Goal: Information Seeking & Learning: Learn about a topic

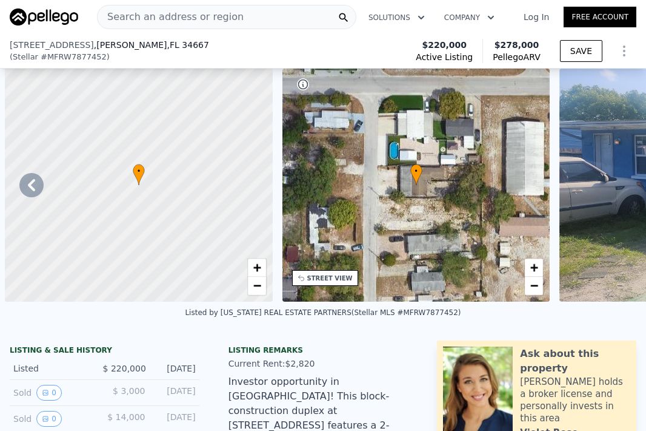
select select "30"
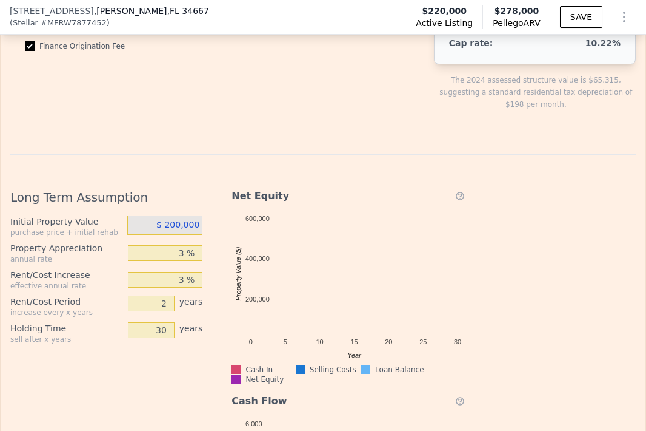
scroll to position [2707, 0]
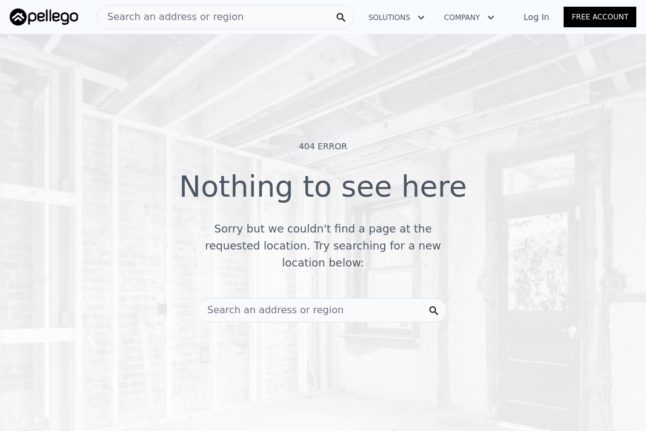
click at [264, 303] on span "Search an address or region" at bounding box center [271, 310] width 146 height 15
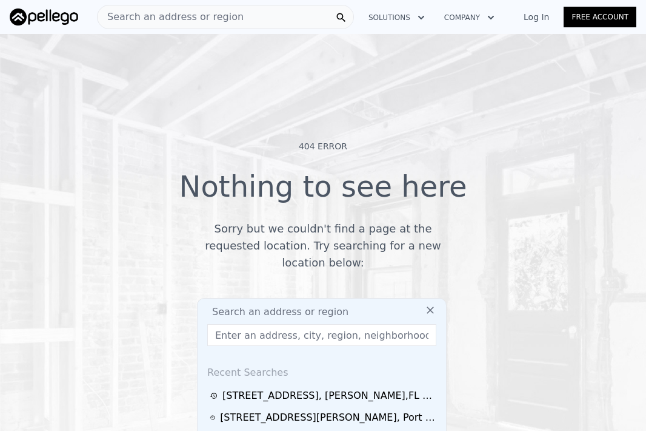
type input "[STREET_ADDRESS][PERSON_NAME]"
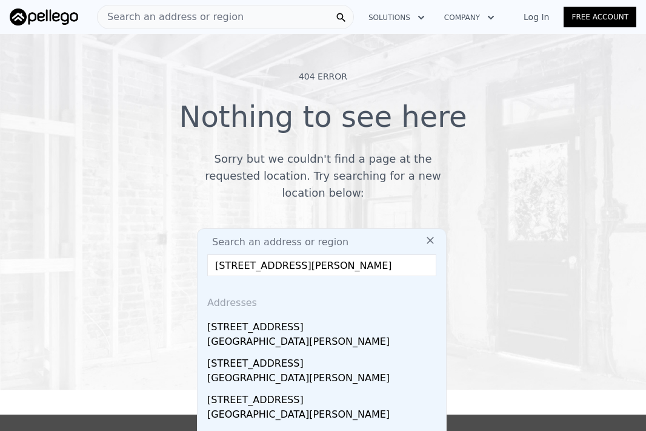
scroll to position [102, 0]
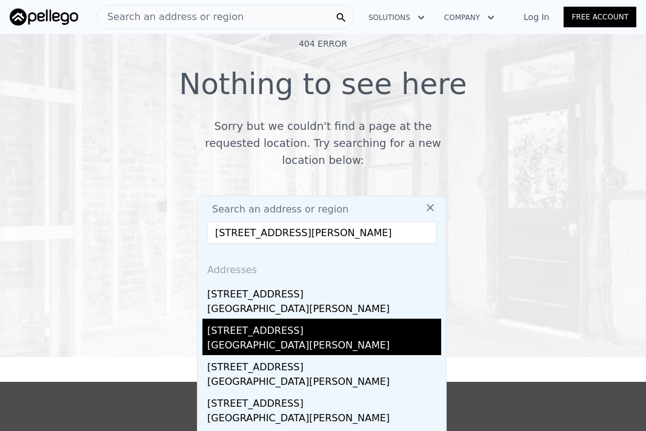
click at [257, 319] on div "[STREET_ADDRESS]" at bounding box center [324, 327] width 234 height 19
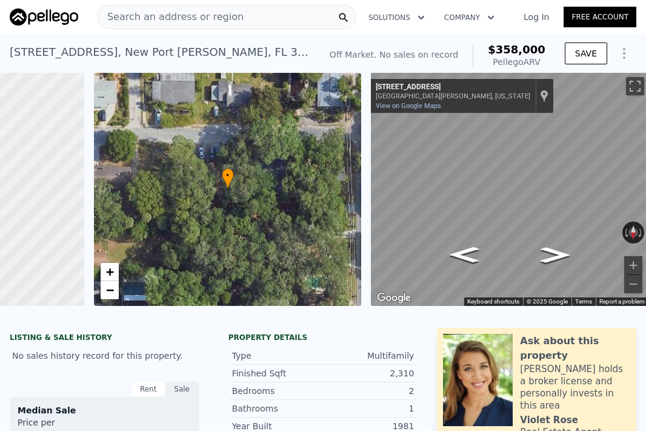
click at [132, 13] on span "Search an address or region" at bounding box center [171, 17] width 146 height 15
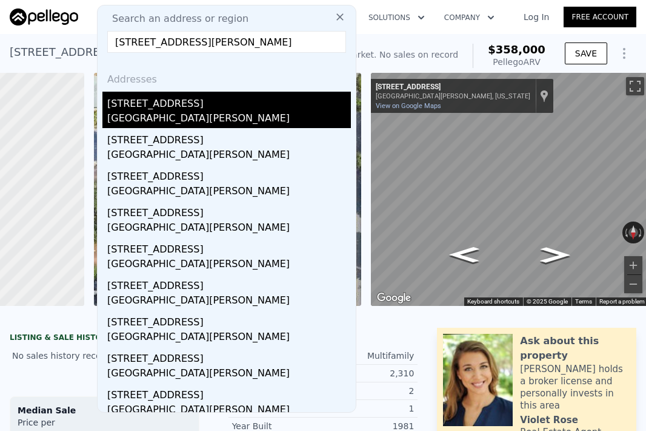
type input "[STREET_ADDRESS][PERSON_NAME]"
click at [124, 110] on div "[STREET_ADDRESS]" at bounding box center [229, 101] width 244 height 19
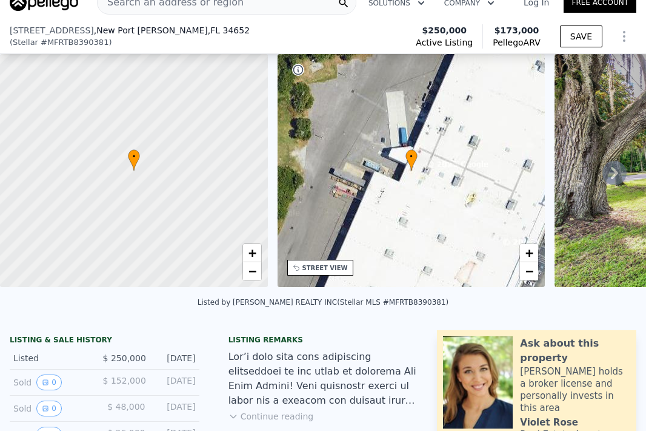
scroll to position [119, 0]
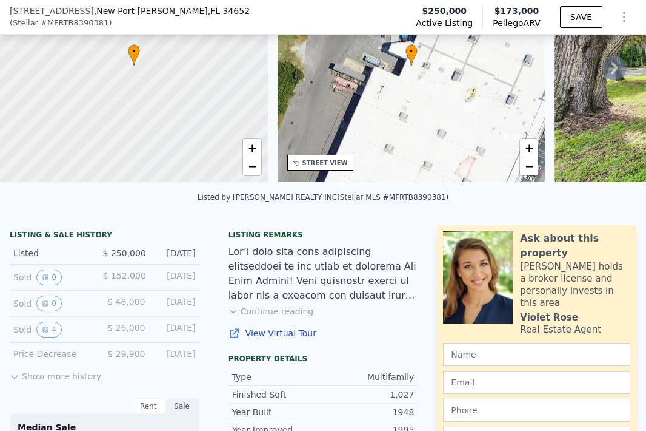
click at [44, 374] on button "Show more history" at bounding box center [56, 373] width 92 height 17
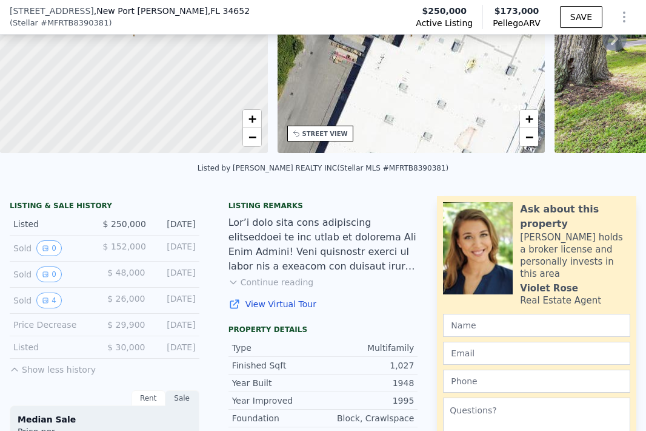
scroll to position [149, 0]
click at [56, 297] on button "4" at bounding box center [48, 300] width 25 height 16
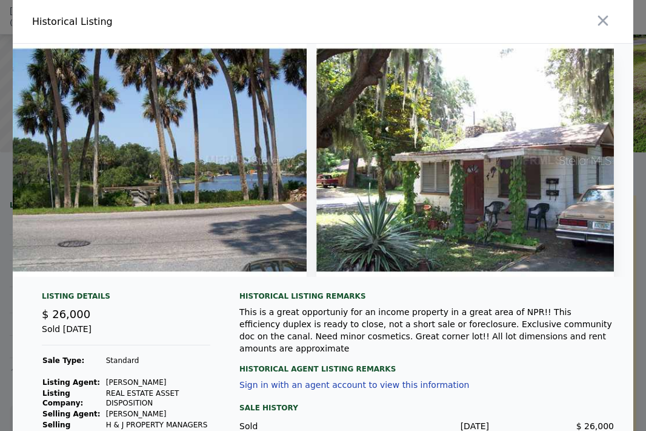
scroll to position [0, 0]
click at [612, 27] on button "button" at bounding box center [603, 21] width 22 height 22
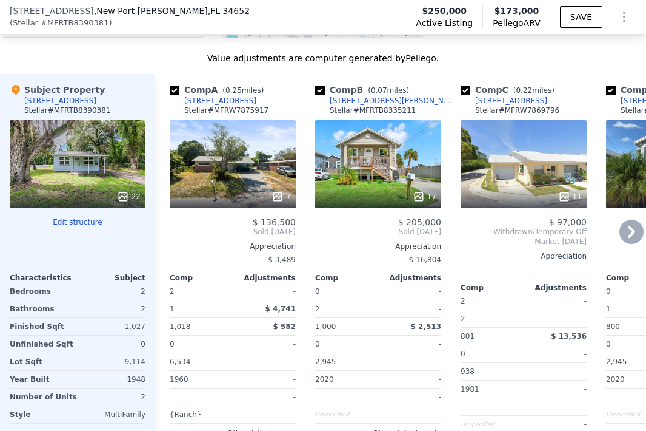
scroll to position [1397, 0]
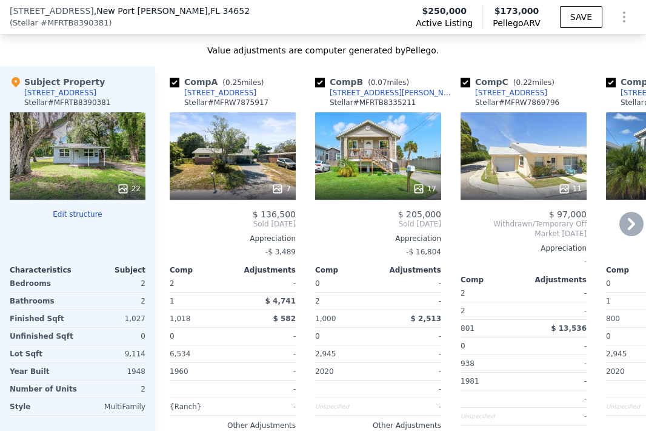
click at [636, 223] on icon at bounding box center [632, 224] width 24 height 24
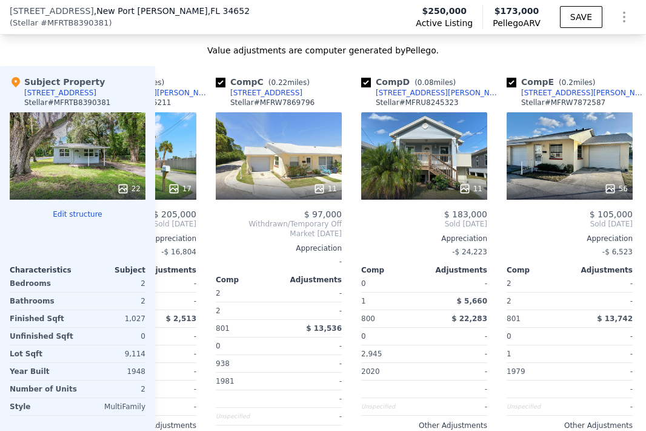
scroll to position [0, 291]
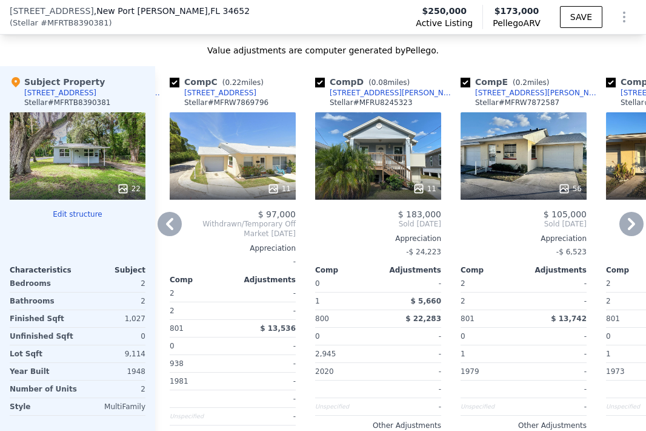
click at [636, 223] on icon at bounding box center [632, 224] width 24 height 24
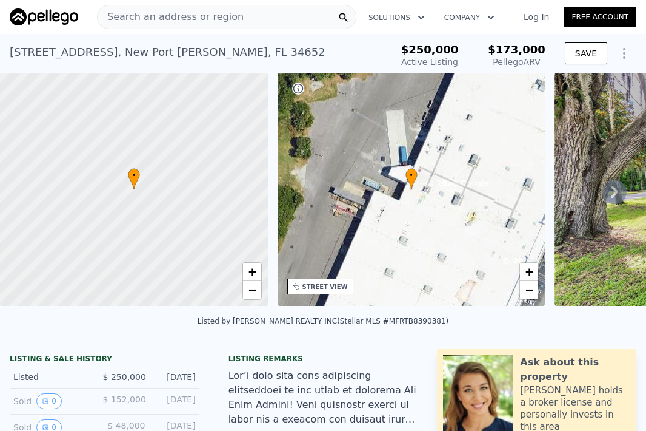
scroll to position [0, 0]
click at [622, 186] on icon at bounding box center [615, 191] width 24 height 24
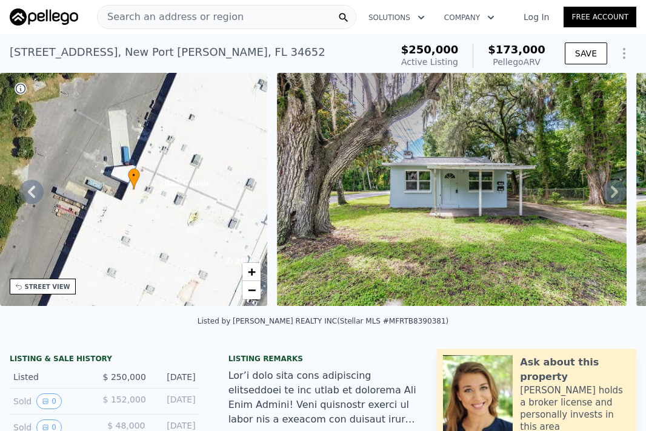
click at [622, 186] on icon at bounding box center [615, 191] width 24 height 24
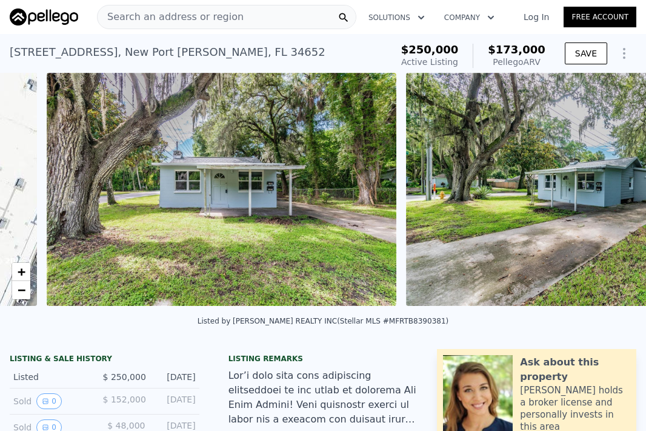
scroll to position [0, 555]
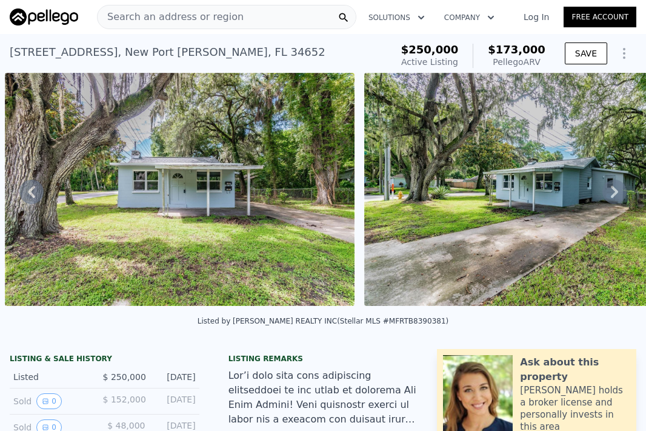
click at [622, 186] on icon at bounding box center [615, 191] width 24 height 24
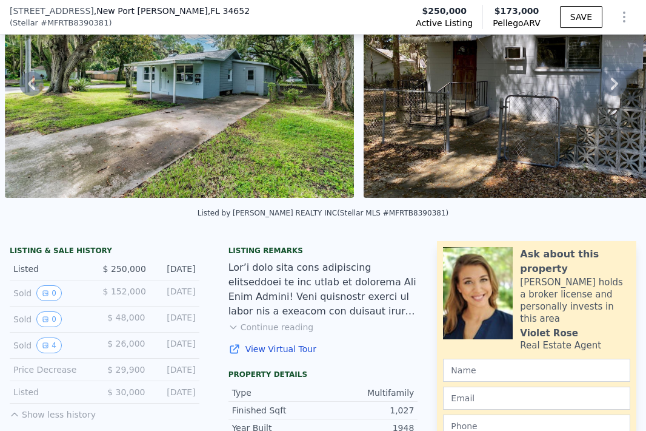
scroll to position [171, 0]
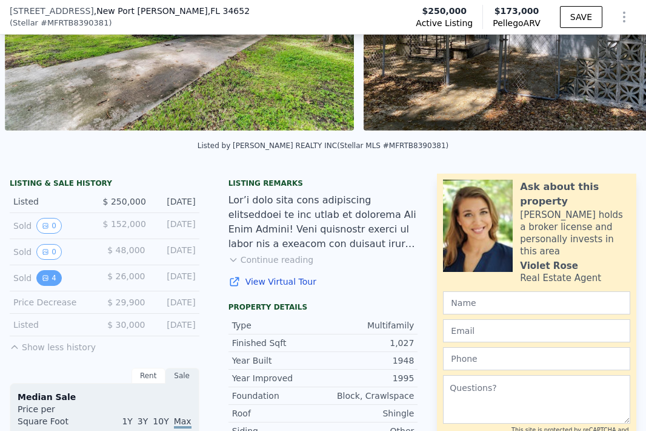
click at [56, 280] on button "4" at bounding box center [48, 278] width 25 height 16
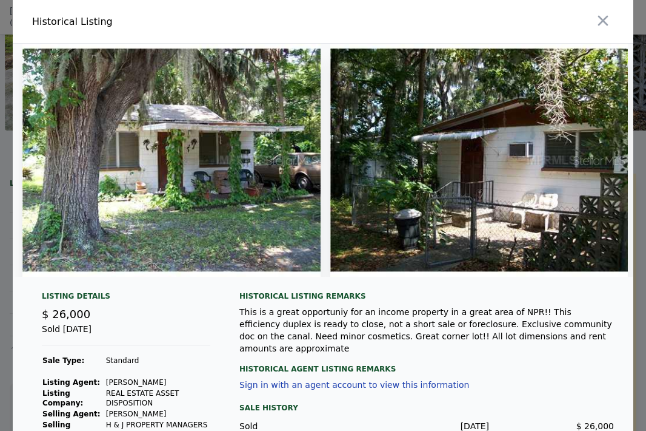
scroll to position [0, 0]
